Goal: Information Seeking & Learning: Check status

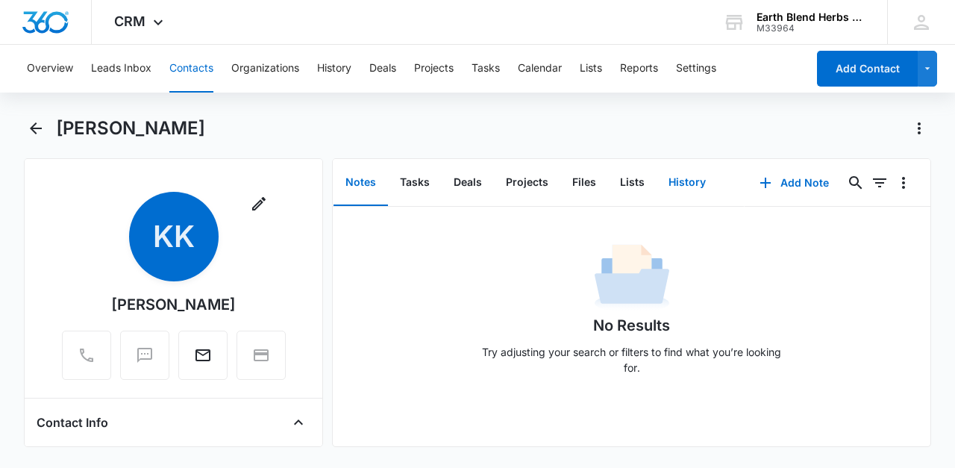
click at [672, 185] on button "History" at bounding box center [687, 183] width 61 height 46
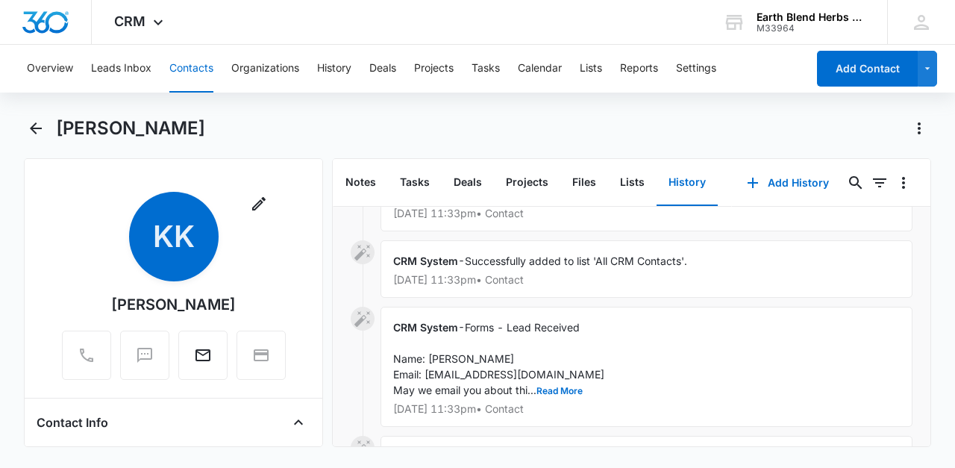
scroll to position [260, 0]
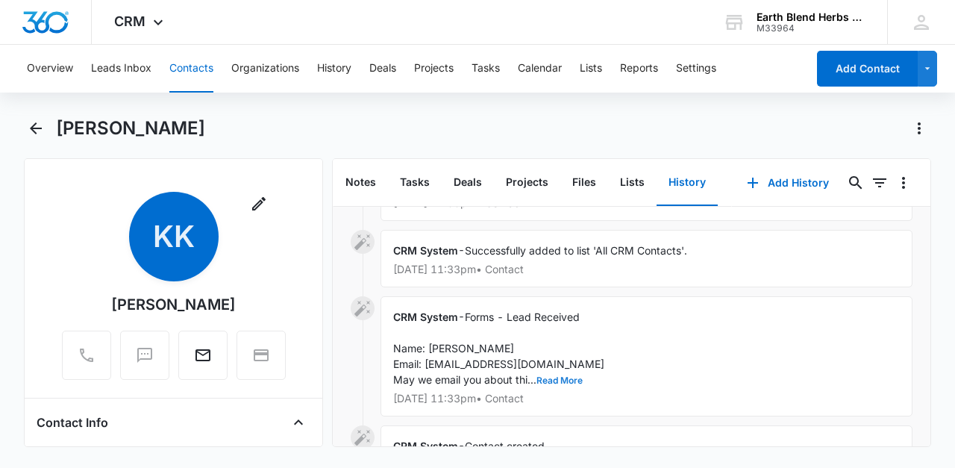
click at [558, 383] on button "Read More" at bounding box center [560, 380] width 46 height 9
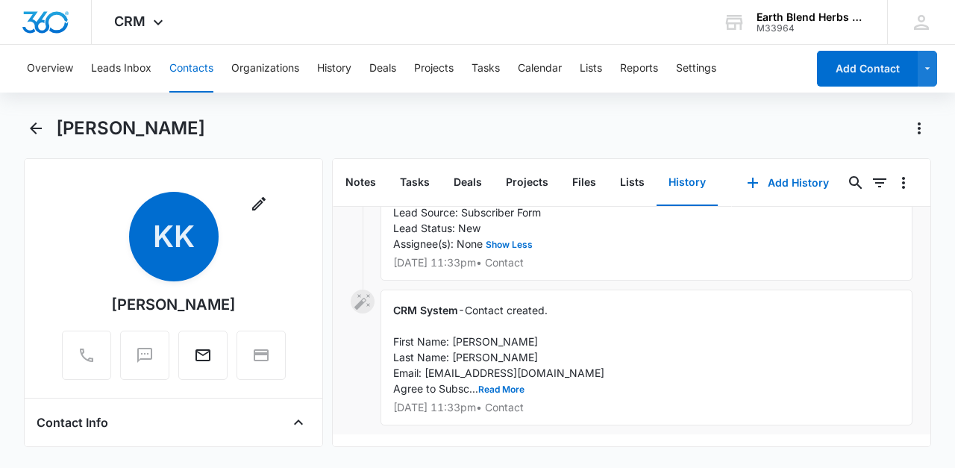
scroll to position [443, 0]
click at [501, 385] on button "Read More" at bounding box center [501, 389] width 46 height 9
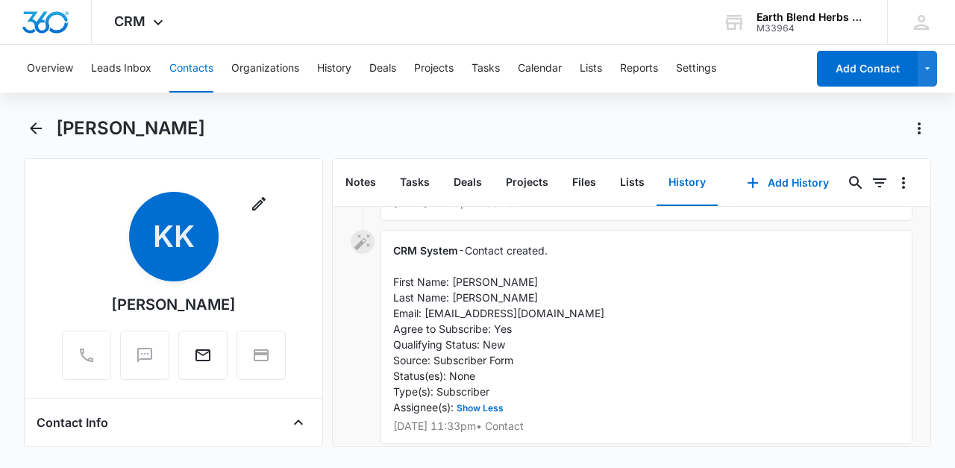
scroll to position [522, 0]
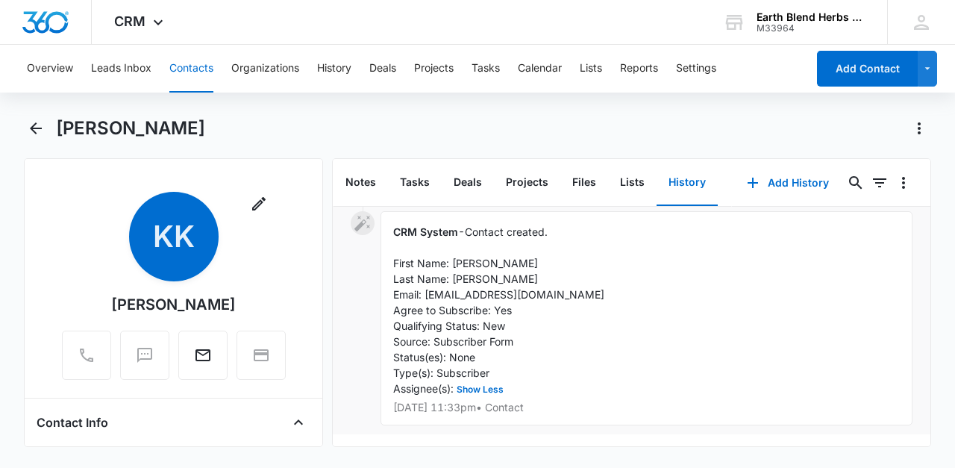
click at [486, 398] on div "CRM System - Contact created. First Name: [PERSON_NAME] Last Name: [PERSON_NAME…" at bounding box center [647, 318] width 532 height 214
click at [488, 393] on button "Show Less" at bounding box center [480, 389] width 53 height 9
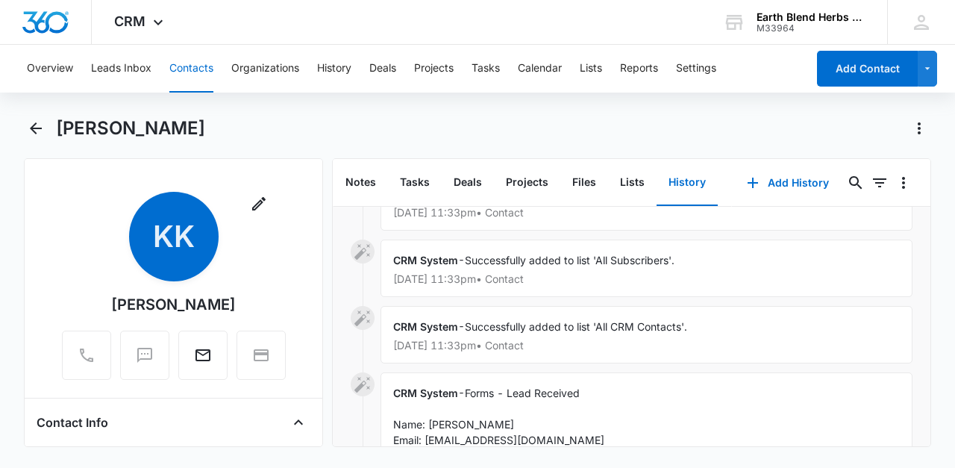
scroll to position [178, 0]
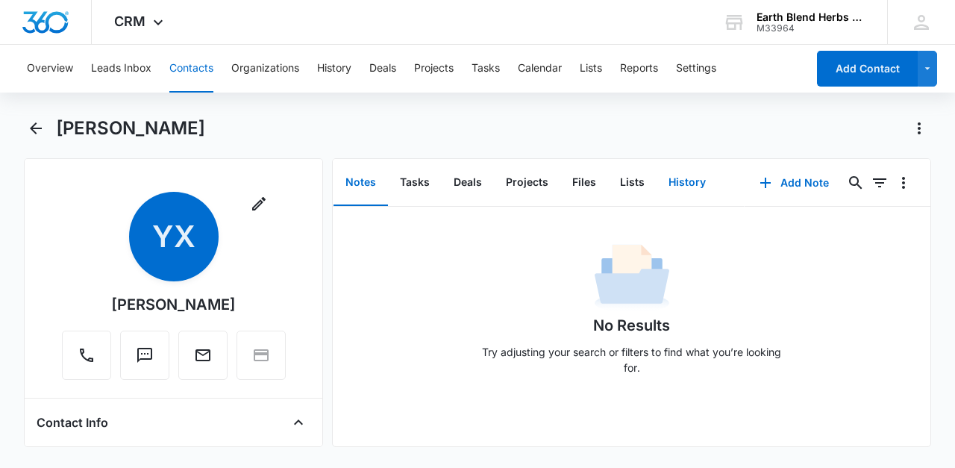
click at [669, 193] on button "History" at bounding box center [687, 183] width 61 height 46
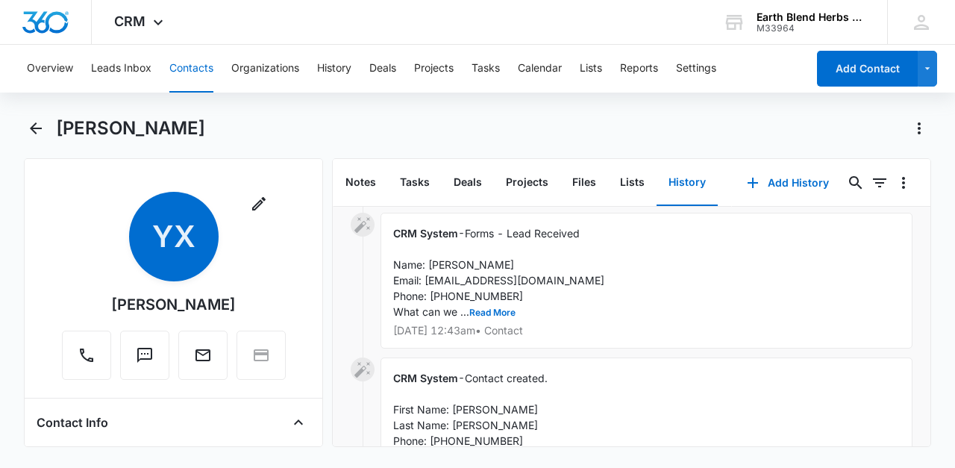
scroll to position [348, 0]
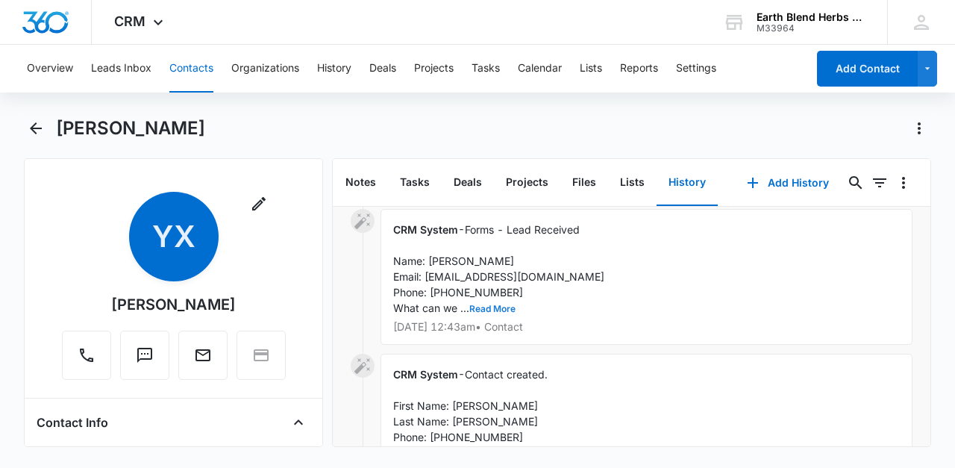
click at [502, 306] on button "Read More" at bounding box center [492, 309] width 46 height 9
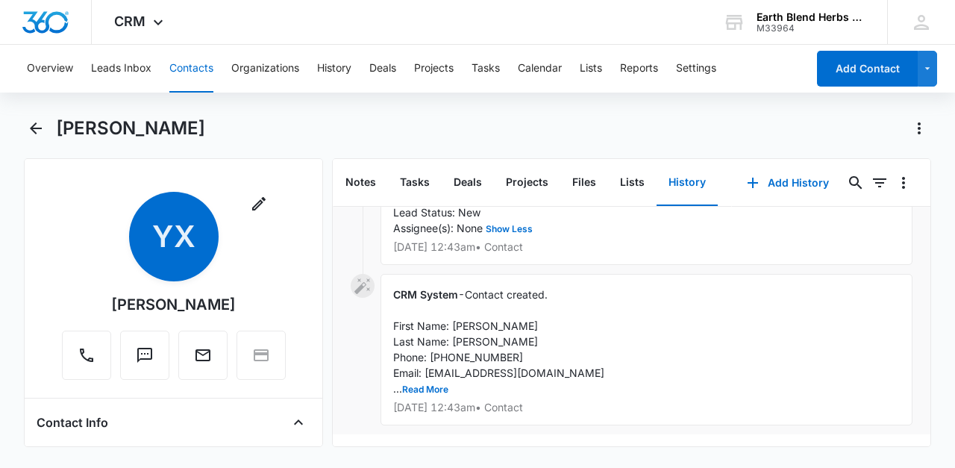
scroll to position [490, 0]
click at [434, 387] on button "Read More" at bounding box center [425, 389] width 46 height 9
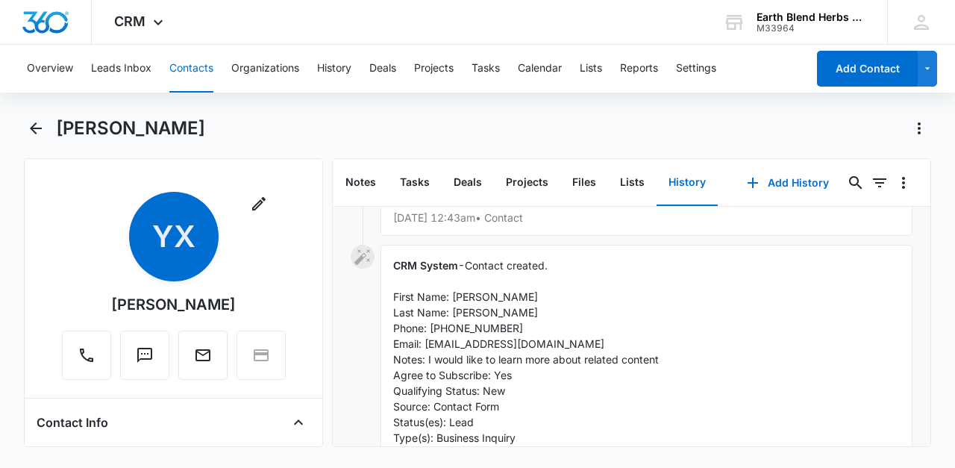
scroll to position [506, 0]
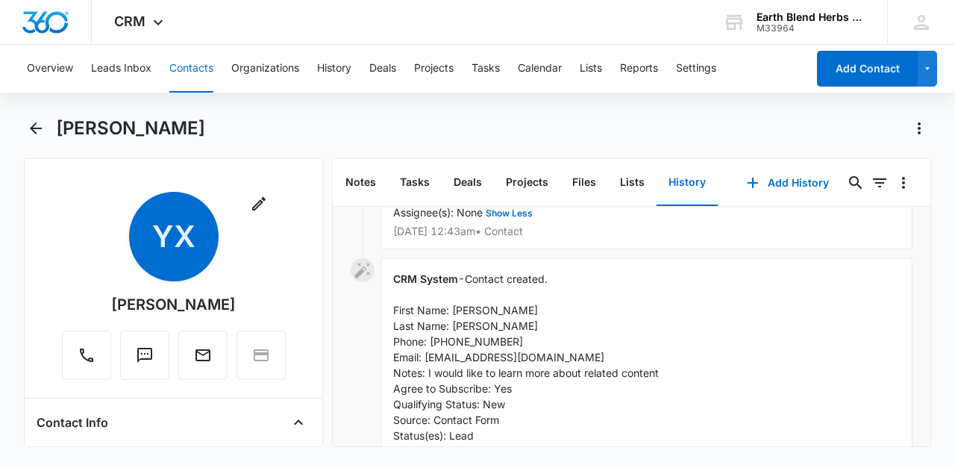
click at [495, 361] on span "Contact created. First Name: Yu Last Name: Xiao Bang Phone: 905-794-4661 Email:…" at bounding box center [526, 372] width 266 height 201
